Goal: Task Accomplishment & Management: Manage account settings

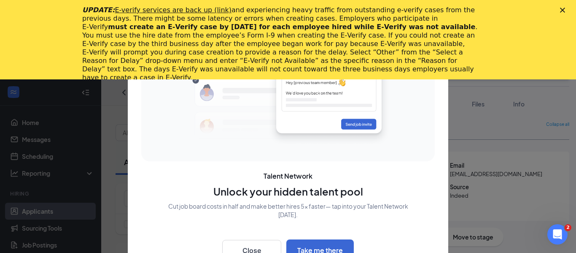
click at [565, 9] on div "Close" at bounding box center [564, 10] width 8 height 5
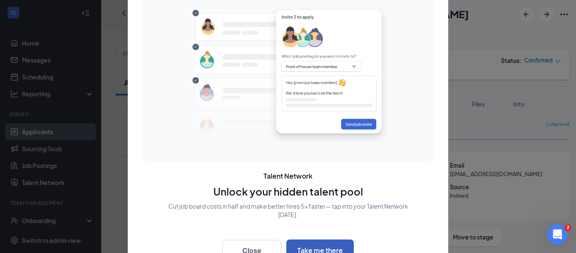
click at [337, 246] on button "Take me there" at bounding box center [319, 250] width 67 height 22
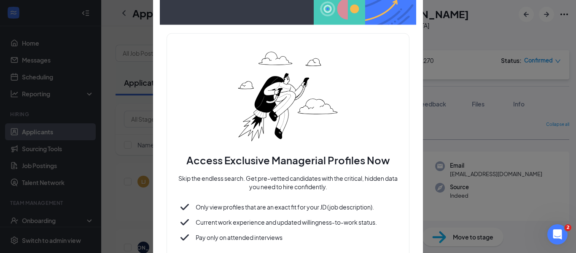
click at [480, 30] on div at bounding box center [288, 126] width 576 height 253
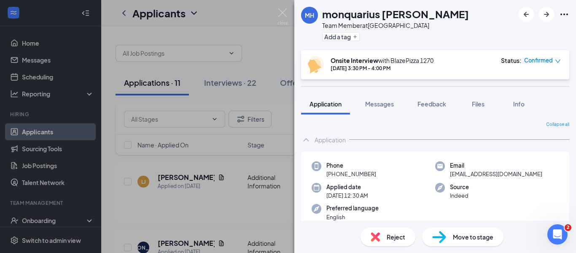
click at [262, 19] on div "MH monquarius [PERSON_NAME] Team Member at [GEOGRAPHIC_DATA] Add a tag Onsite I…" at bounding box center [288, 126] width 576 height 253
click at [389, 239] on span "Reject" at bounding box center [396, 236] width 19 height 9
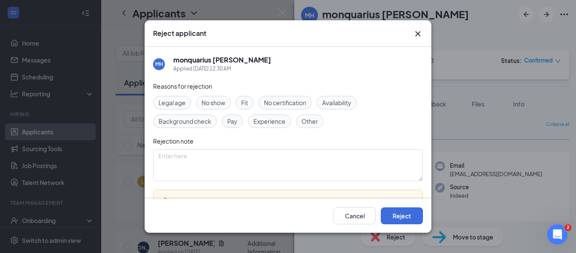
click at [342, 99] on span "Availability" at bounding box center [336, 102] width 29 height 9
click at [401, 216] on button "Reject" at bounding box center [402, 215] width 42 height 17
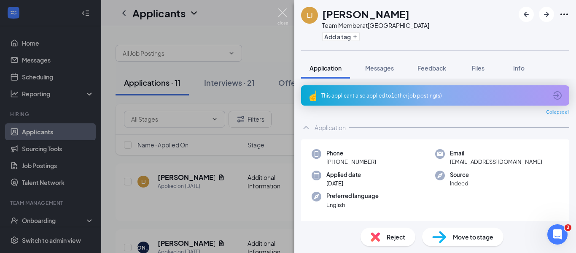
click at [282, 15] on img at bounding box center [282, 16] width 11 height 16
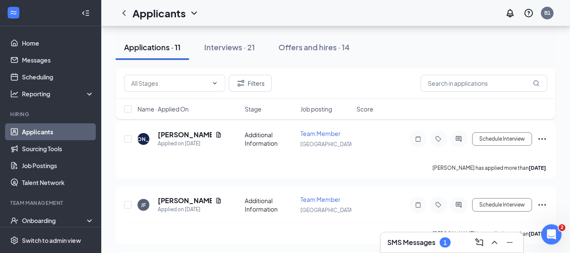
scroll to position [111, 0]
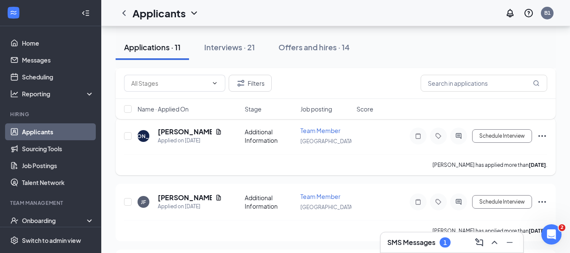
click at [314, 132] on span "Team Member" at bounding box center [320, 130] width 40 height 8
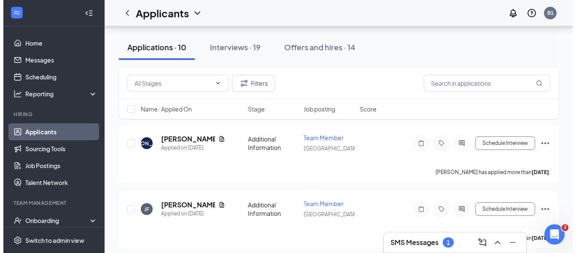
scroll to position [115, 0]
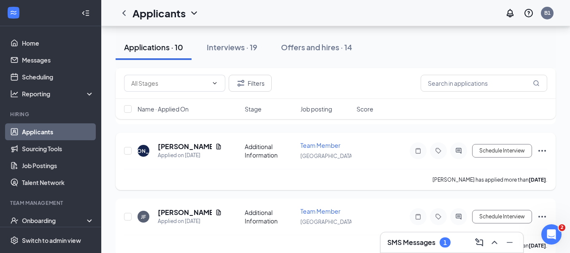
click at [324, 149] on span "Team Member" at bounding box center [320, 145] width 40 height 8
click at [172, 151] on h5 "[PERSON_NAME]" at bounding box center [185, 146] width 54 height 9
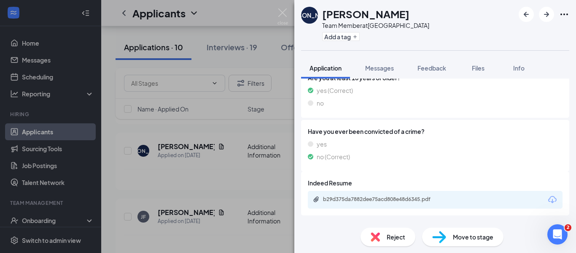
scroll to position [348, 0]
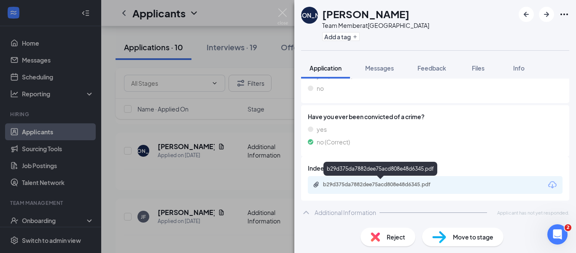
click at [371, 186] on div "b29d375da7882dee75acd808e48d6345.pdf" at bounding box center [382, 184] width 118 height 7
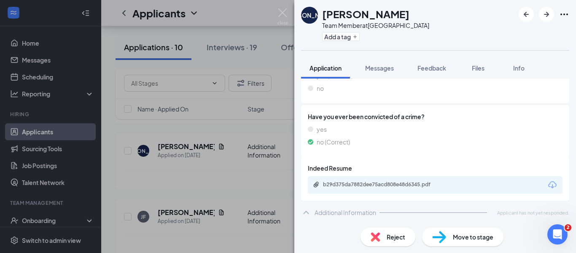
scroll to position [345, 0]
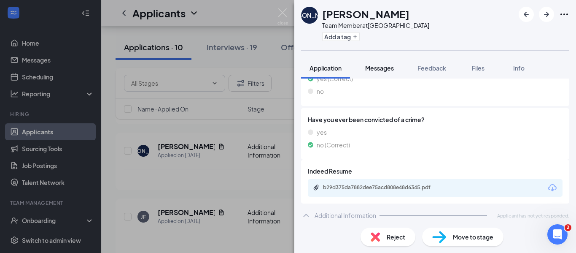
click at [392, 70] on span "Messages" at bounding box center [379, 68] width 29 height 8
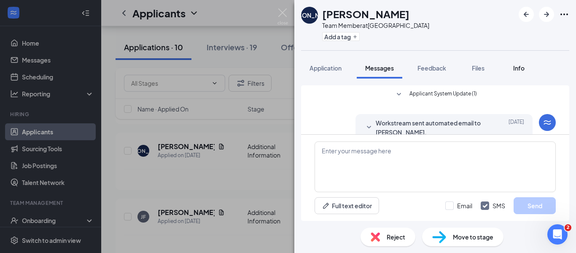
click at [522, 70] on span "Info" at bounding box center [518, 68] width 11 height 8
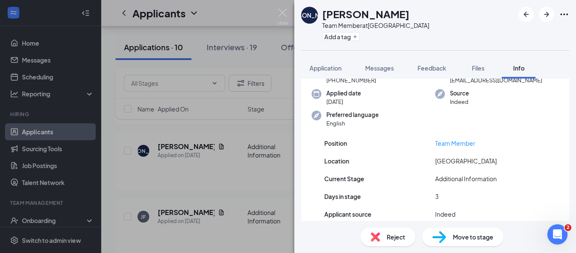
scroll to position [43, 0]
click at [322, 67] on span "Application" at bounding box center [325, 68] width 32 height 8
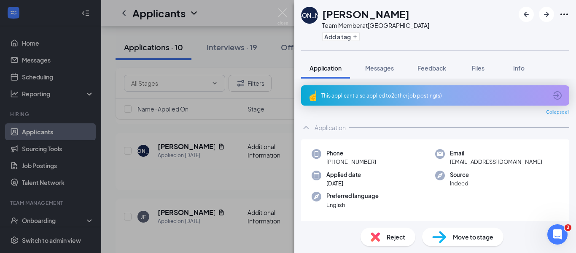
click at [452, 238] on div "Move to stage" at bounding box center [462, 236] width 81 height 19
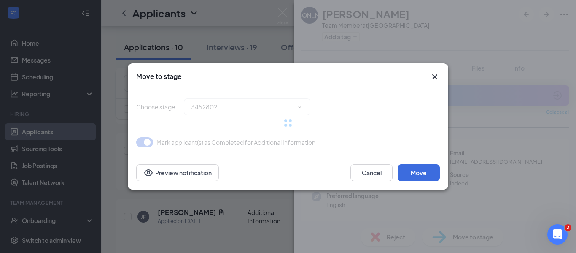
type input "Onsite Interview (next stage)"
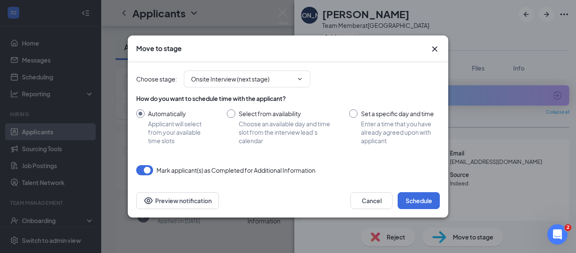
click at [232, 112] on input "Select from availability Choose an available day and time slot from the intervi…" at bounding box center [279, 126] width 105 height 35
radio input "true"
radio input "false"
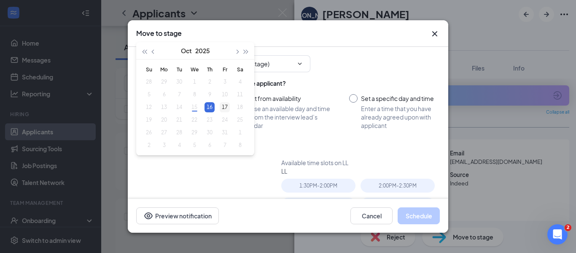
type input "[DATE]"
click at [226, 108] on div "17" at bounding box center [225, 107] width 10 height 10
click at [377, 194] on div "2:30PM - 3:00PM" at bounding box center [399, 187] width 79 height 19
click at [218, 176] on div "[DATE]" at bounding box center [195, 209] width 118 height 113
click at [349, 99] on input "Set a specific day and time Enter a time that you have already agreed upon with…" at bounding box center [394, 111] width 91 height 35
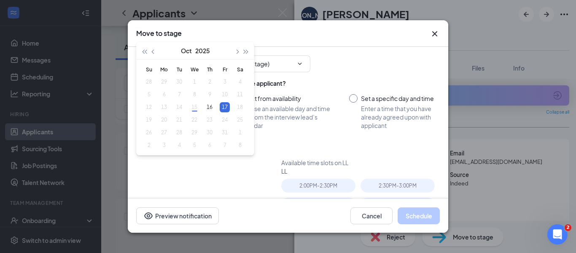
radio input "true"
radio input "false"
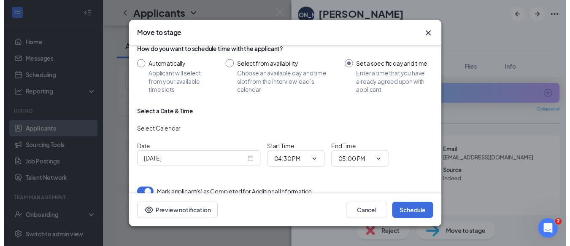
scroll to position [35, 0]
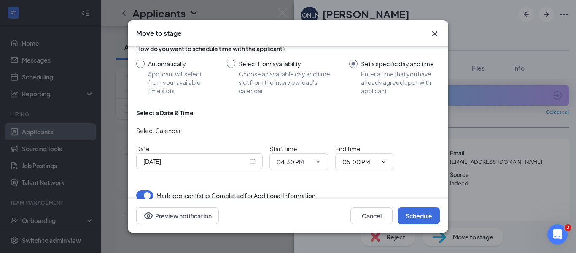
click at [434, 33] on icon "Cross" at bounding box center [434, 33] width 5 height 5
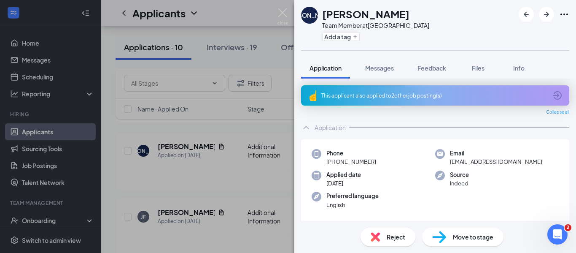
click at [249, 35] on div "[PERSON_NAME] Team Member at [GEOGRAPHIC_DATA] Add a tag Application Messages F…" at bounding box center [288, 126] width 576 height 253
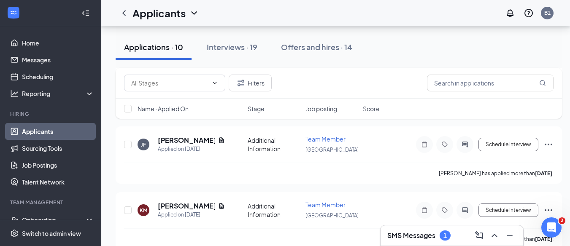
scroll to position [89, 0]
